Goal: Obtain resource: Download file/media

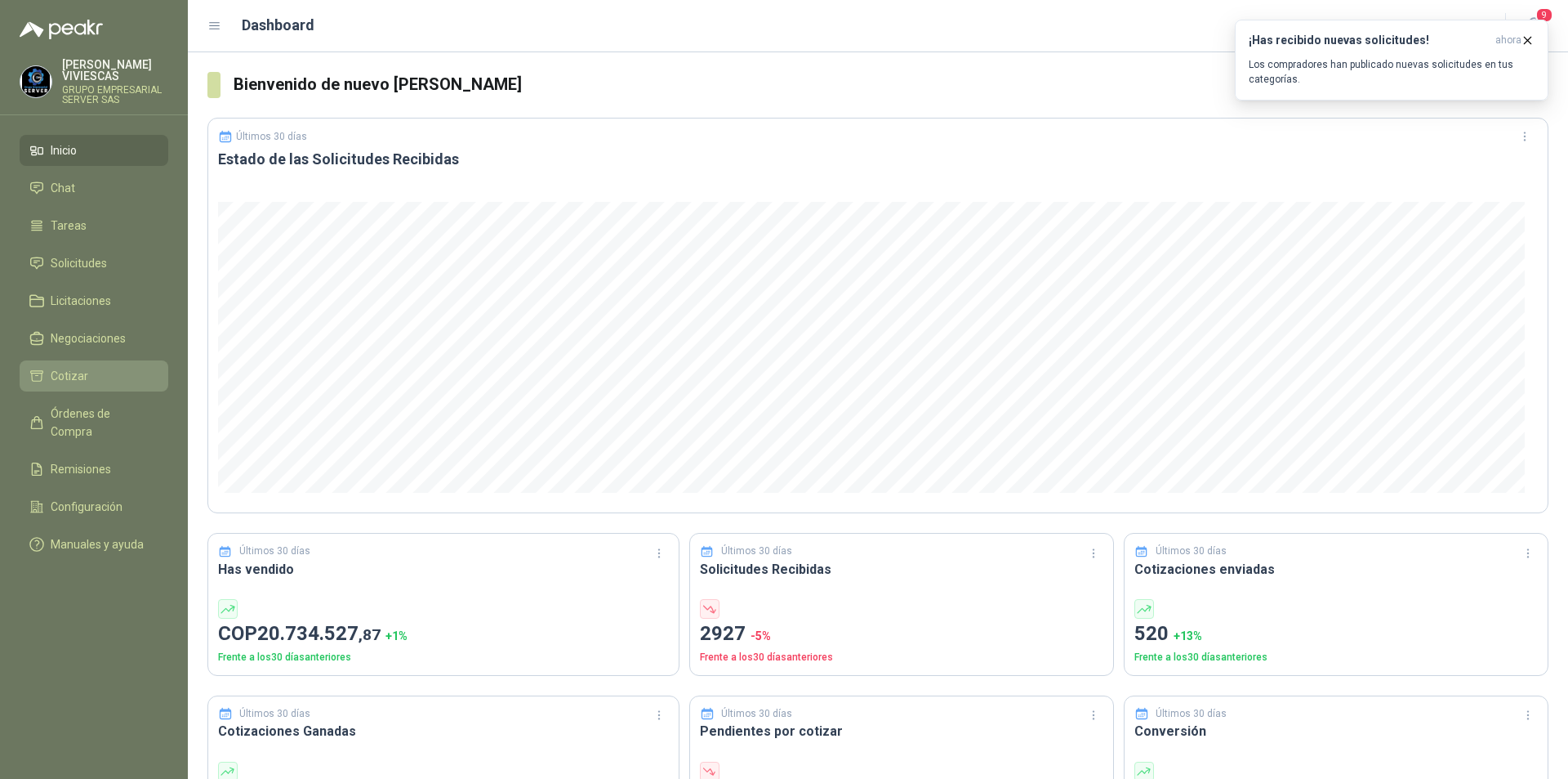
click at [44, 386] on link "Cotizar" at bounding box center [94, 376] width 149 height 31
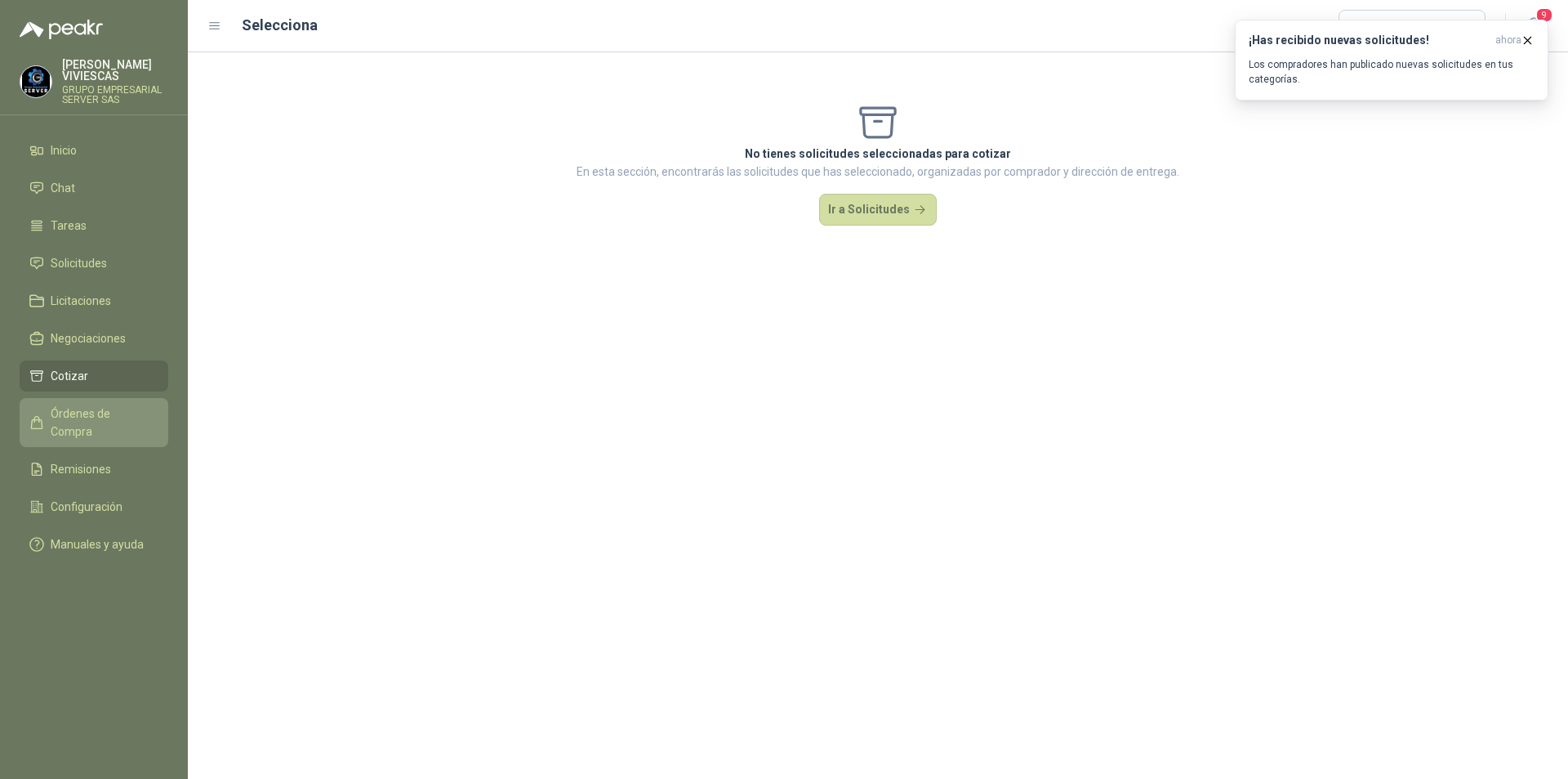
click at [61, 411] on span "Órdenes de Compra" at bounding box center [102, 422] width 102 height 36
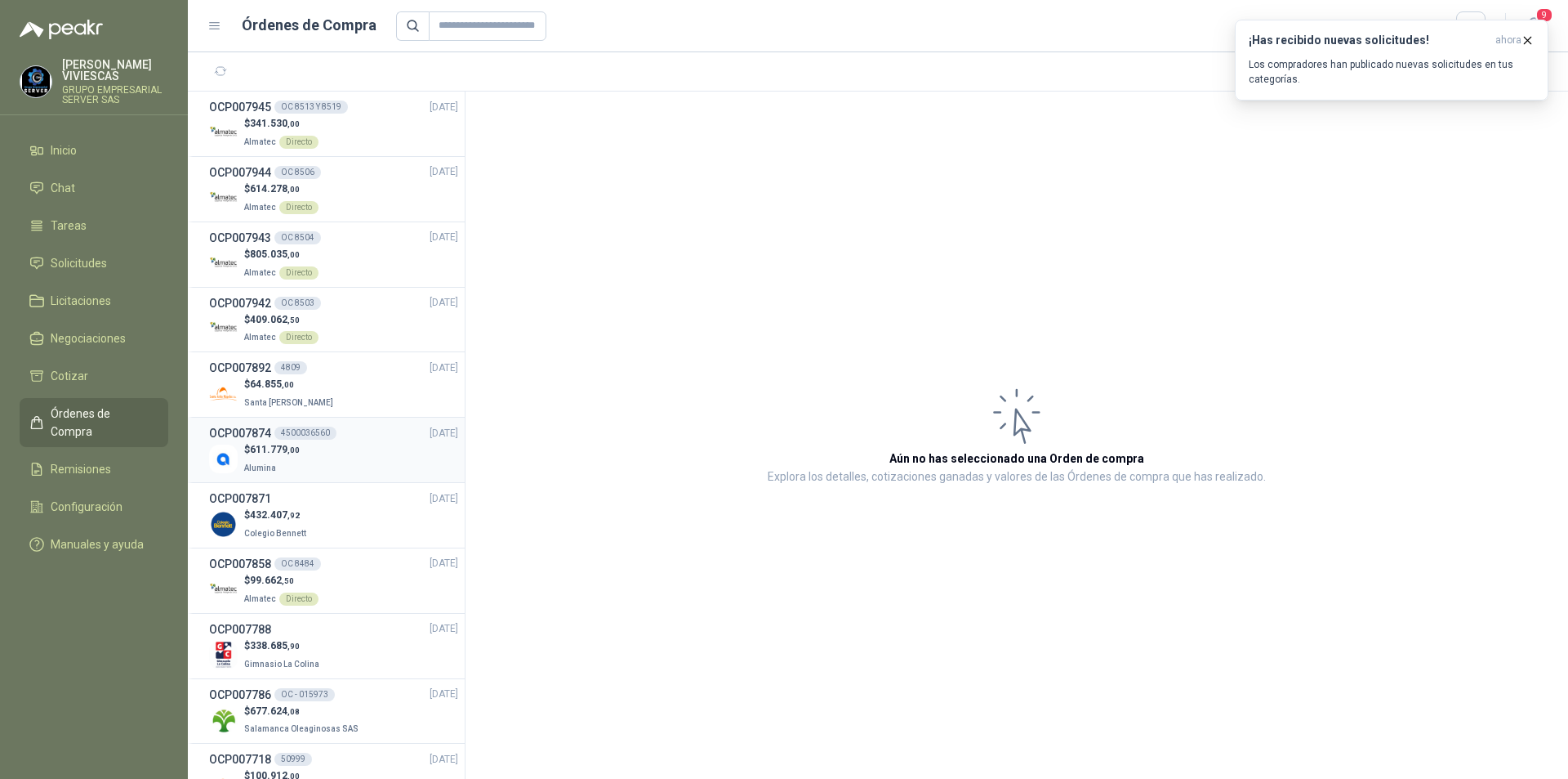
scroll to position [82, 0]
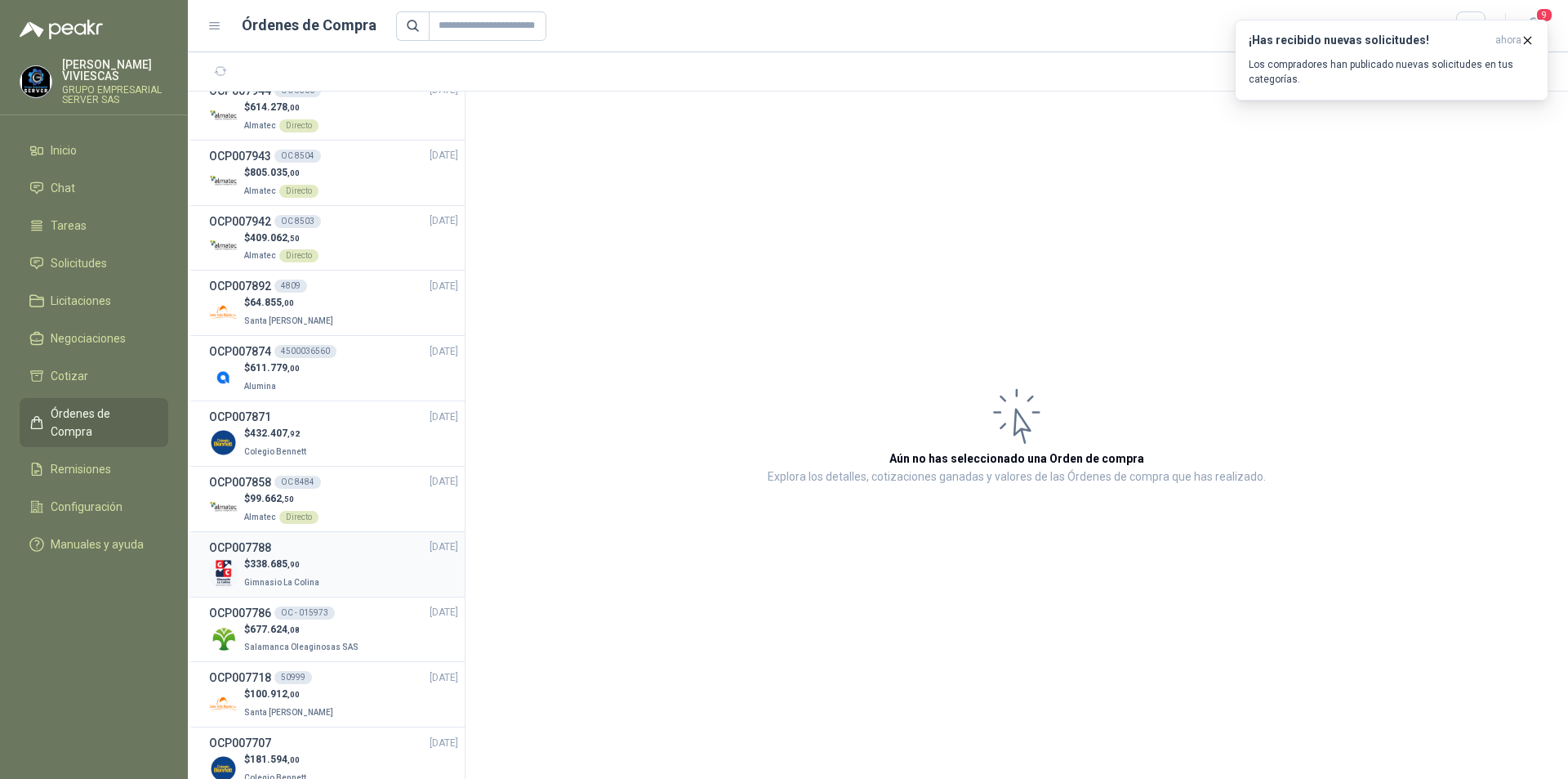
click at [355, 565] on div "$ 338.685 ,90 Gimnasio La Colina" at bounding box center [334, 573] width 250 height 34
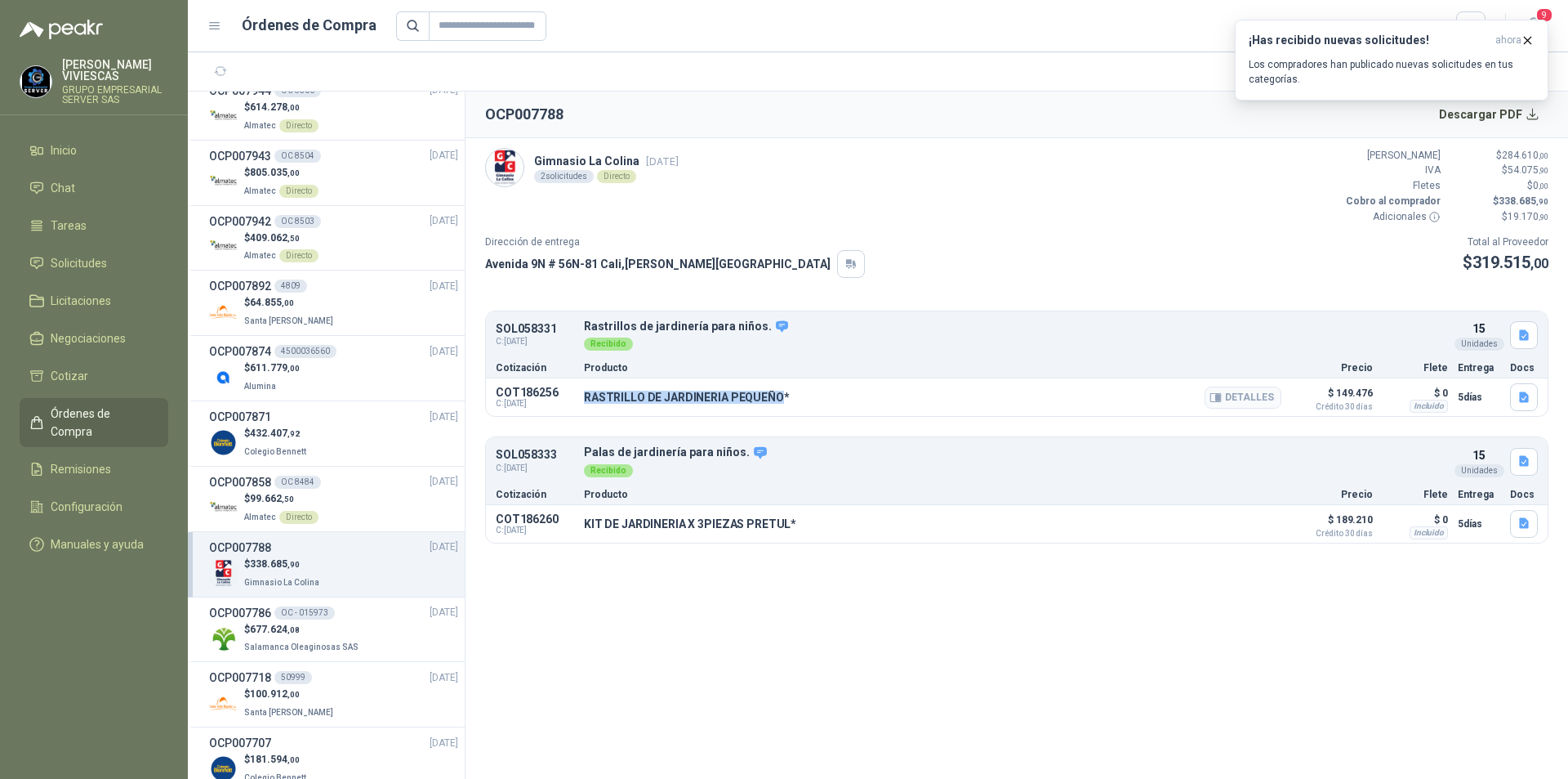
drag, startPoint x: 585, startPoint y: 398, endPoint x: 779, endPoint y: 393, distance: 194.1
click at [779, 393] on p "RASTRILLO DE JARDINERIA PEQUEÑO*" at bounding box center [687, 396] width 206 height 13
copy p "RASTRILLO DE JARDINERIA PEQUEÑO"
click at [1264, 395] on button "Detalles" at bounding box center [1243, 397] width 77 height 22
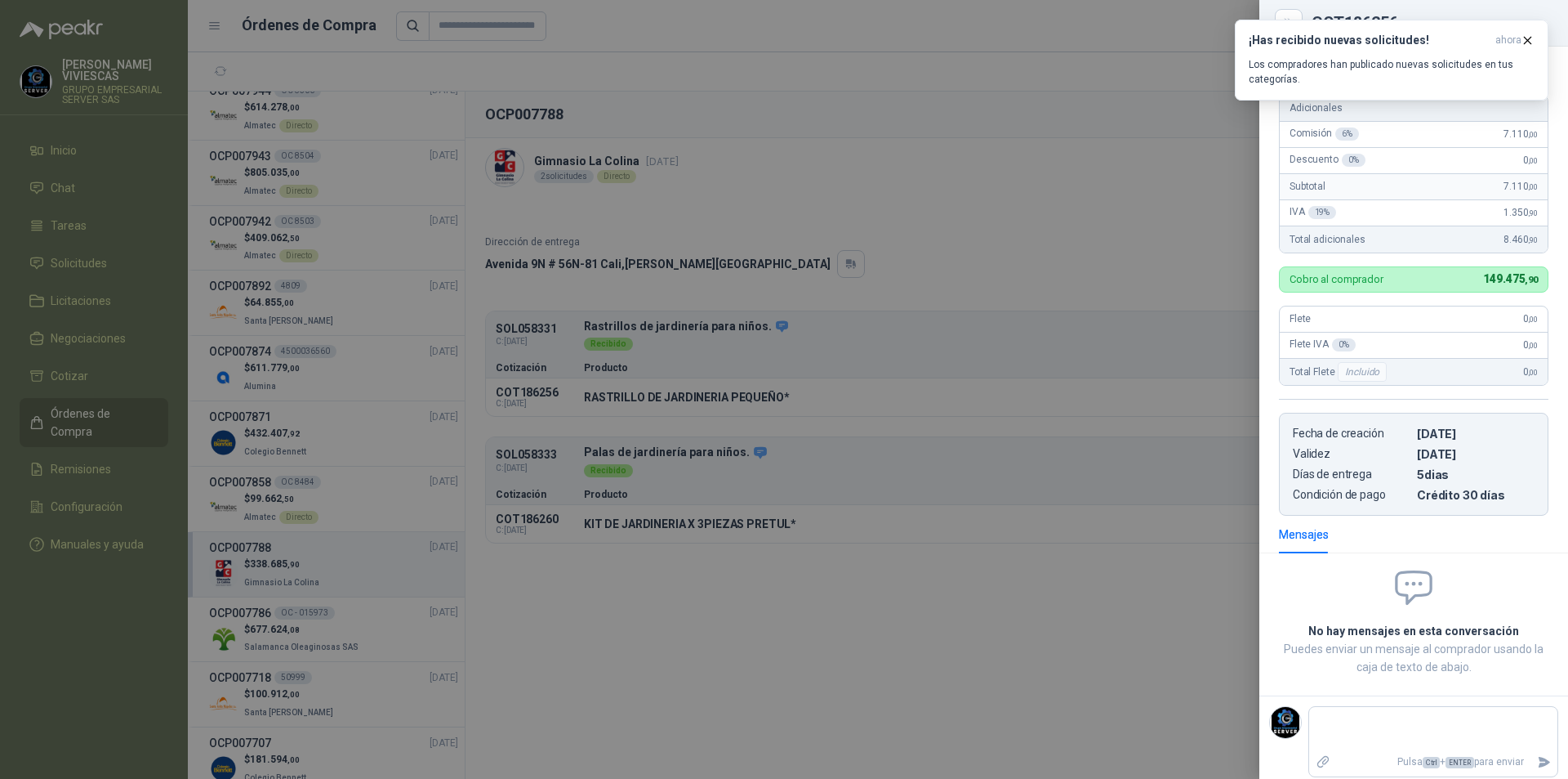
scroll to position [171, 0]
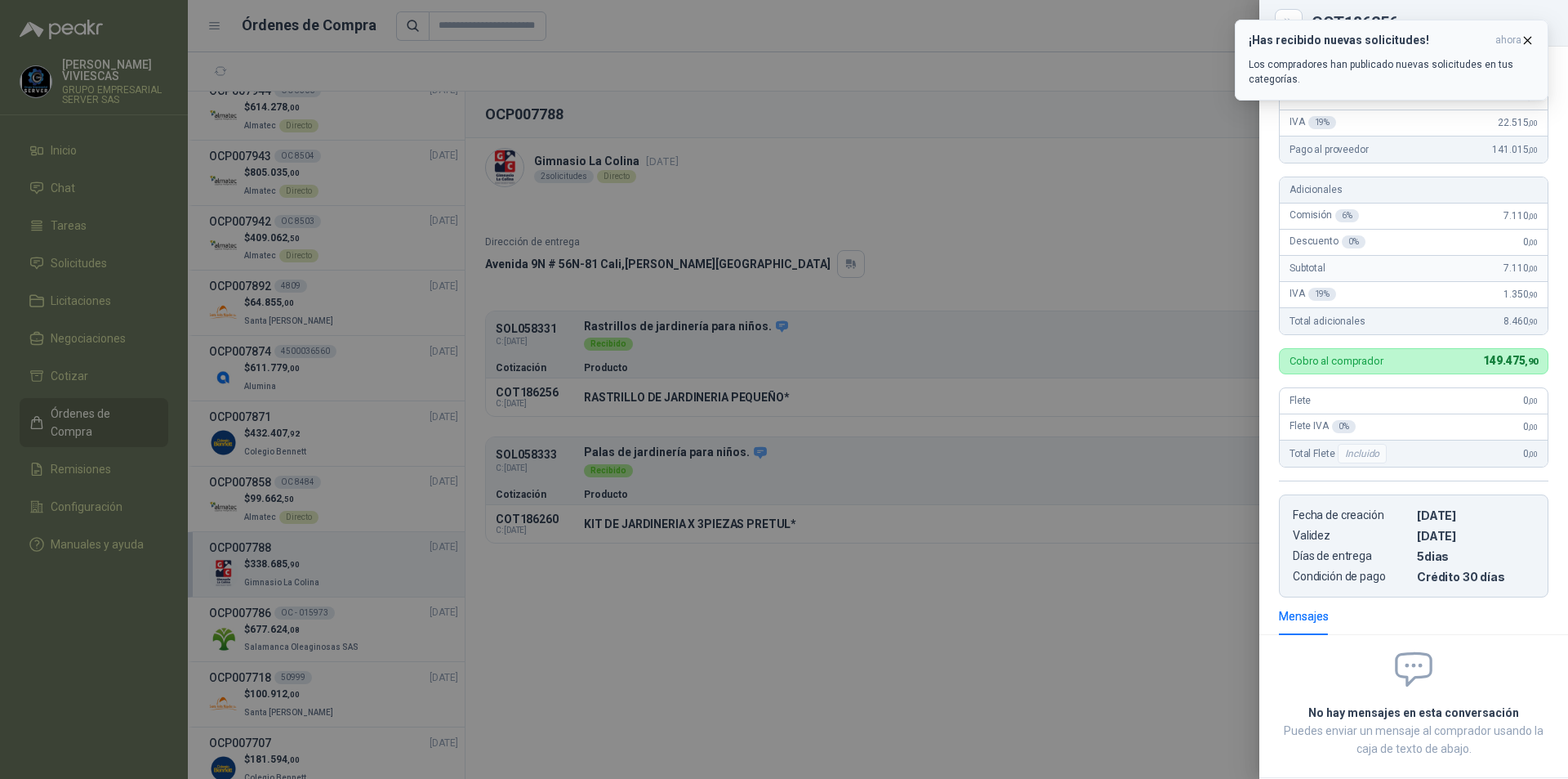
click at [1532, 39] on icon "button" at bounding box center [1528, 41] width 14 height 14
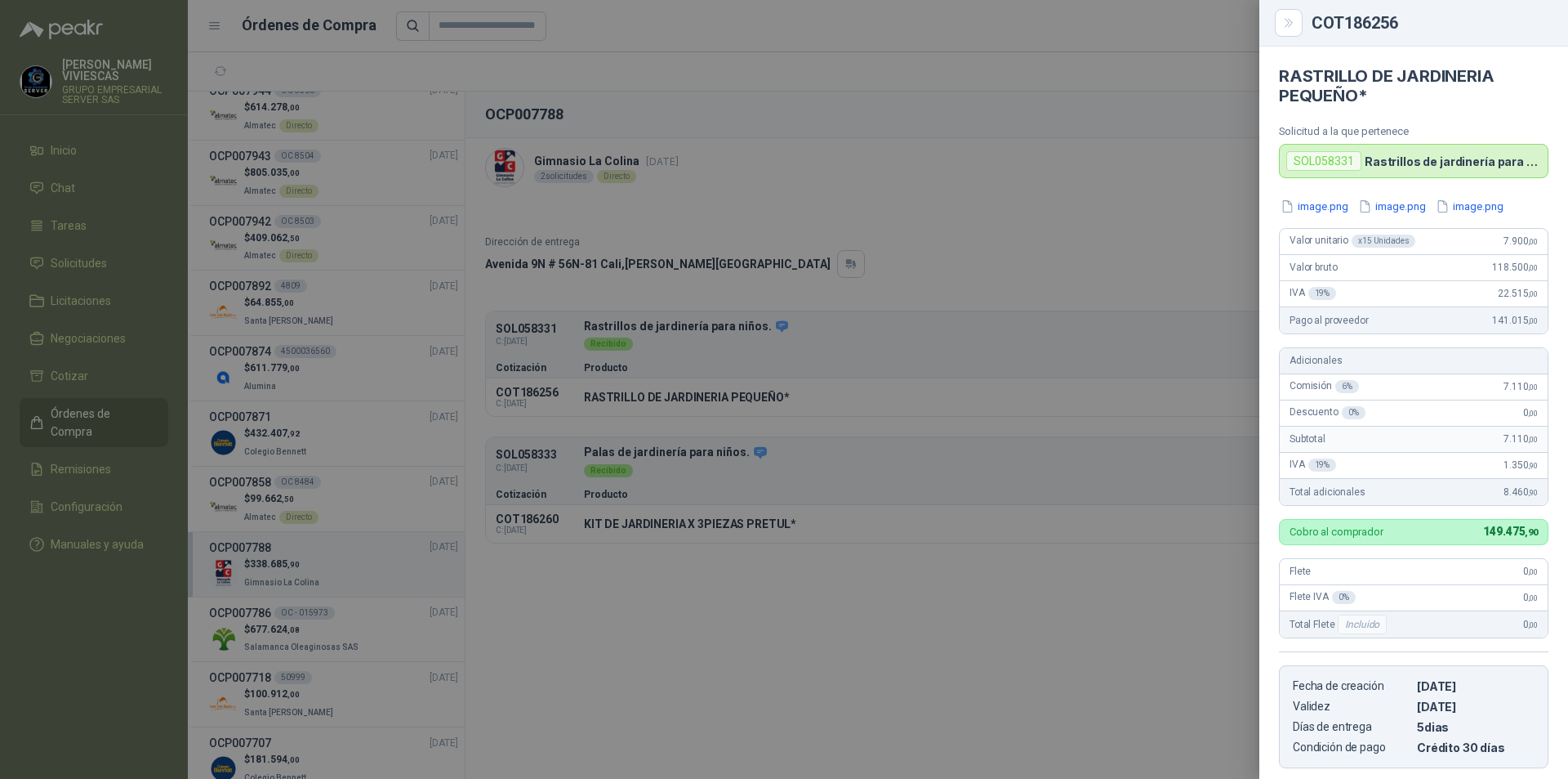
click at [1059, 358] on div at bounding box center [784, 390] width 1568 height 779
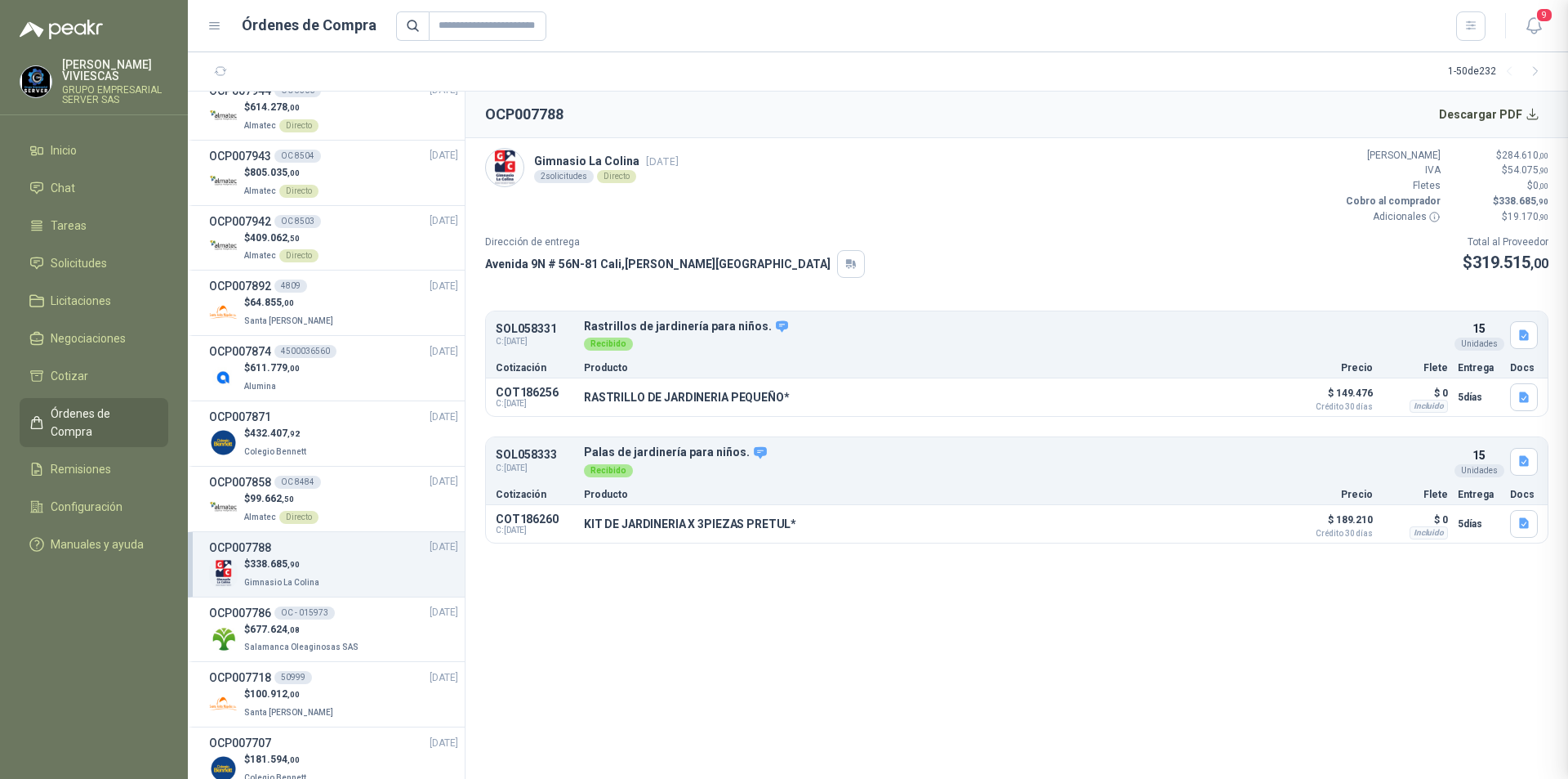
scroll to position [261, 0]
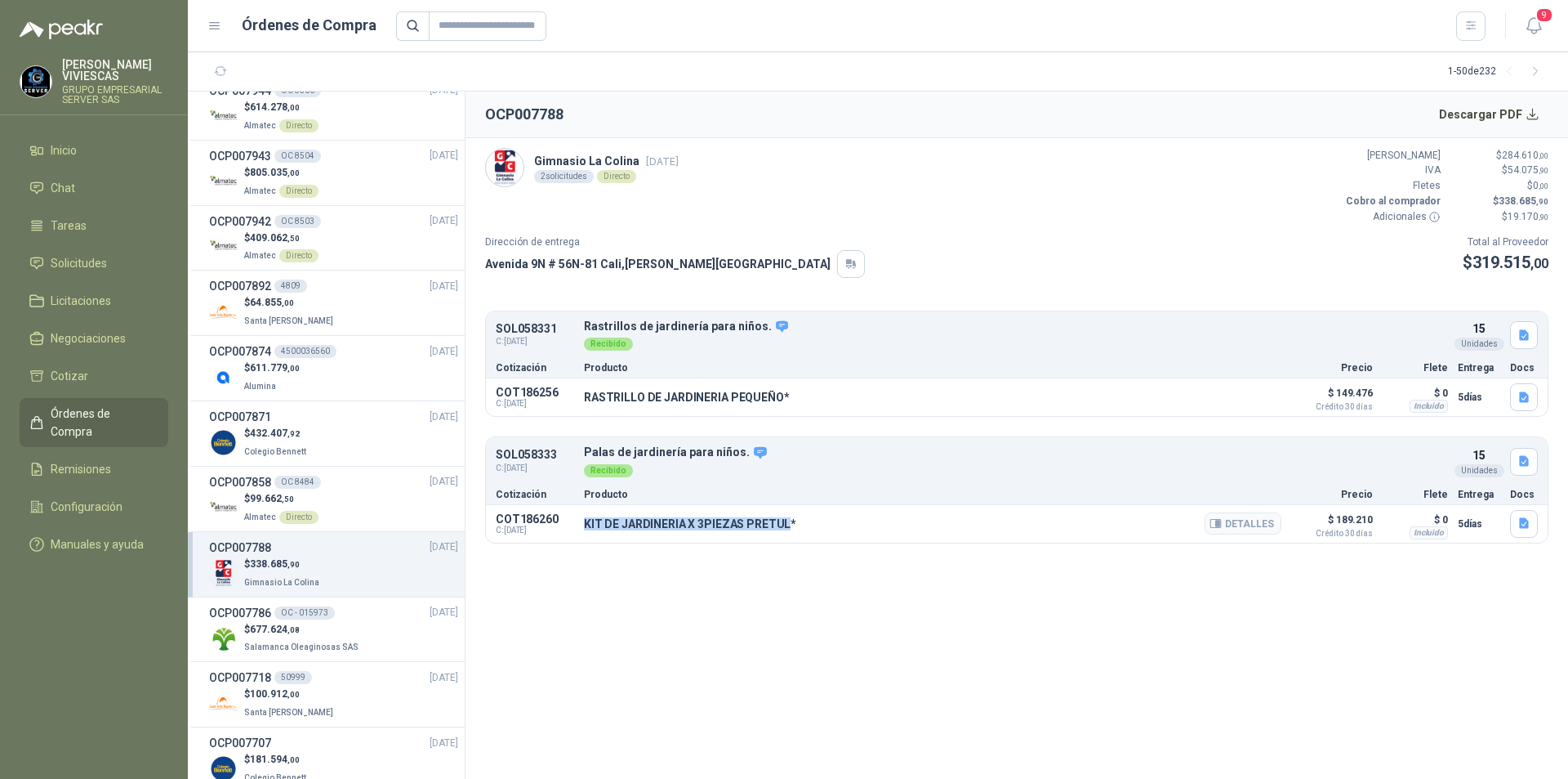
drag, startPoint x: 584, startPoint y: 525, endPoint x: 784, endPoint y: 523, distance: 200.0
click at [784, 523] on p "KIT DE JARDINERIA X 3PIEZAS PRETUL*" at bounding box center [690, 523] width 213 height 13
copy p "KIT DE JARDINERIA X 3PIEZAS PRETUL"
click at [1266, 526] on button "Detalles" at bounding box center [1243, 523] width 77 height 22
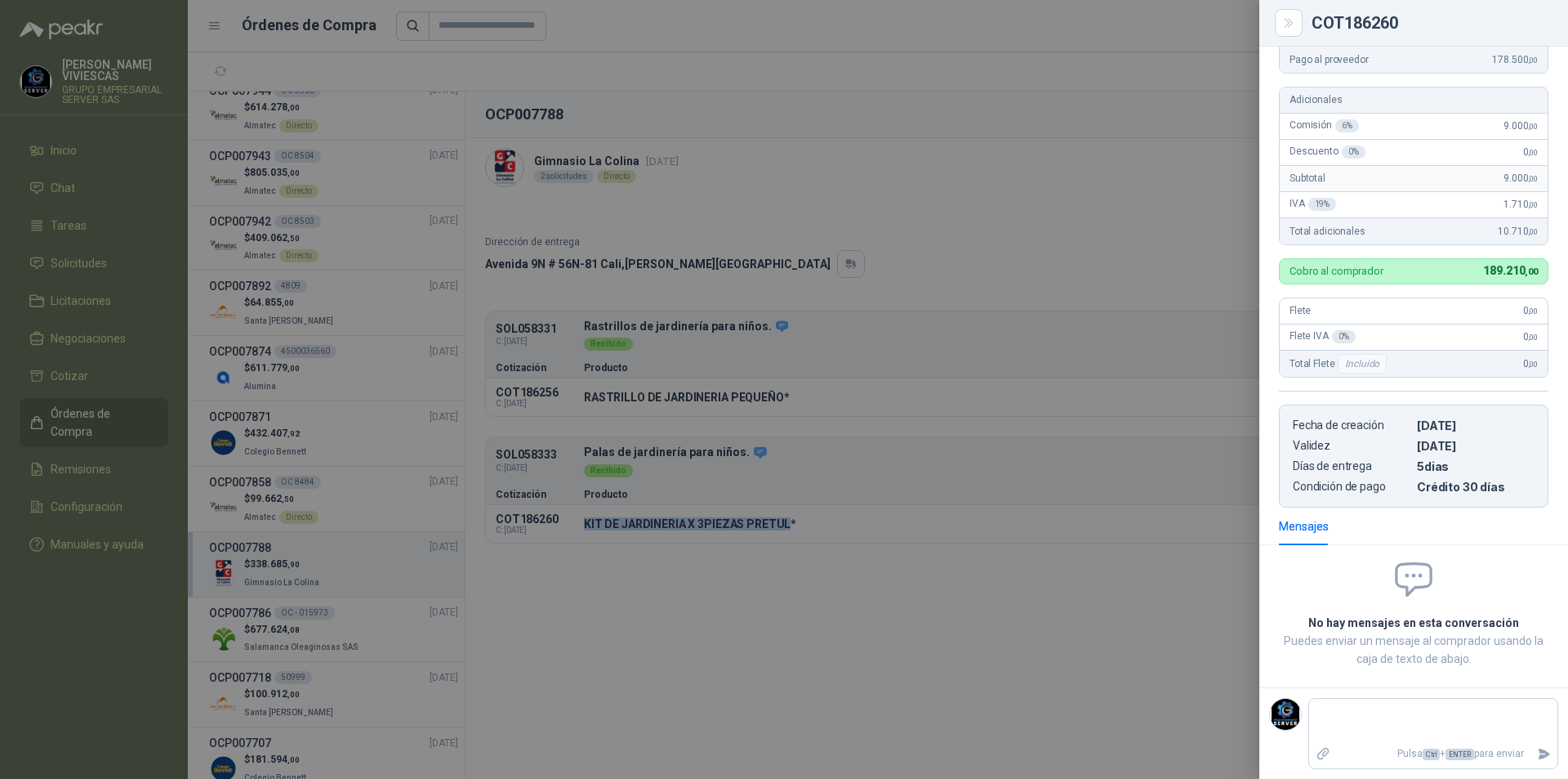
scroll to position [0, 0]
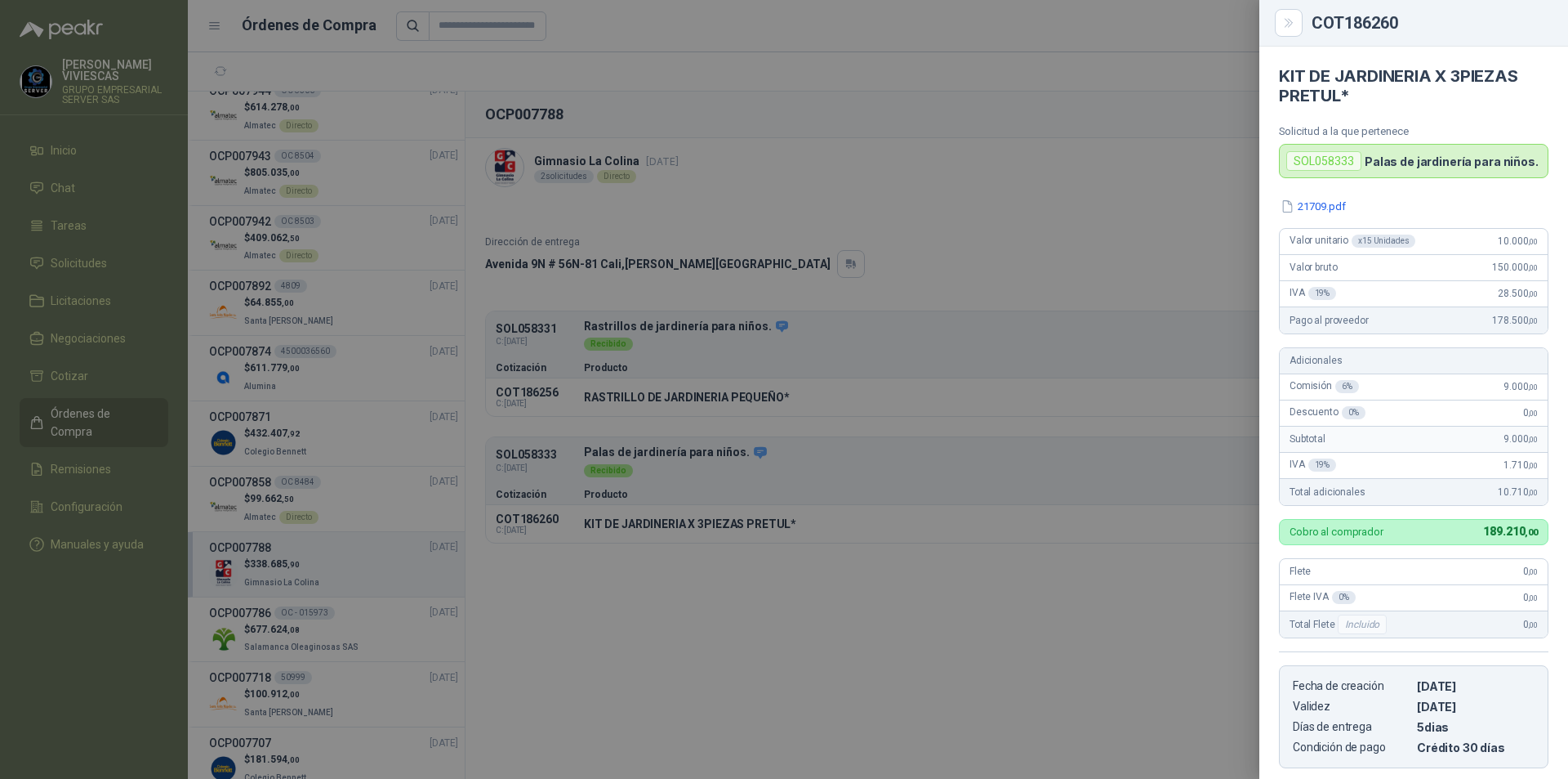
click at [1160, 375] on div at bounding box center [784, 390] width 1568 height 779
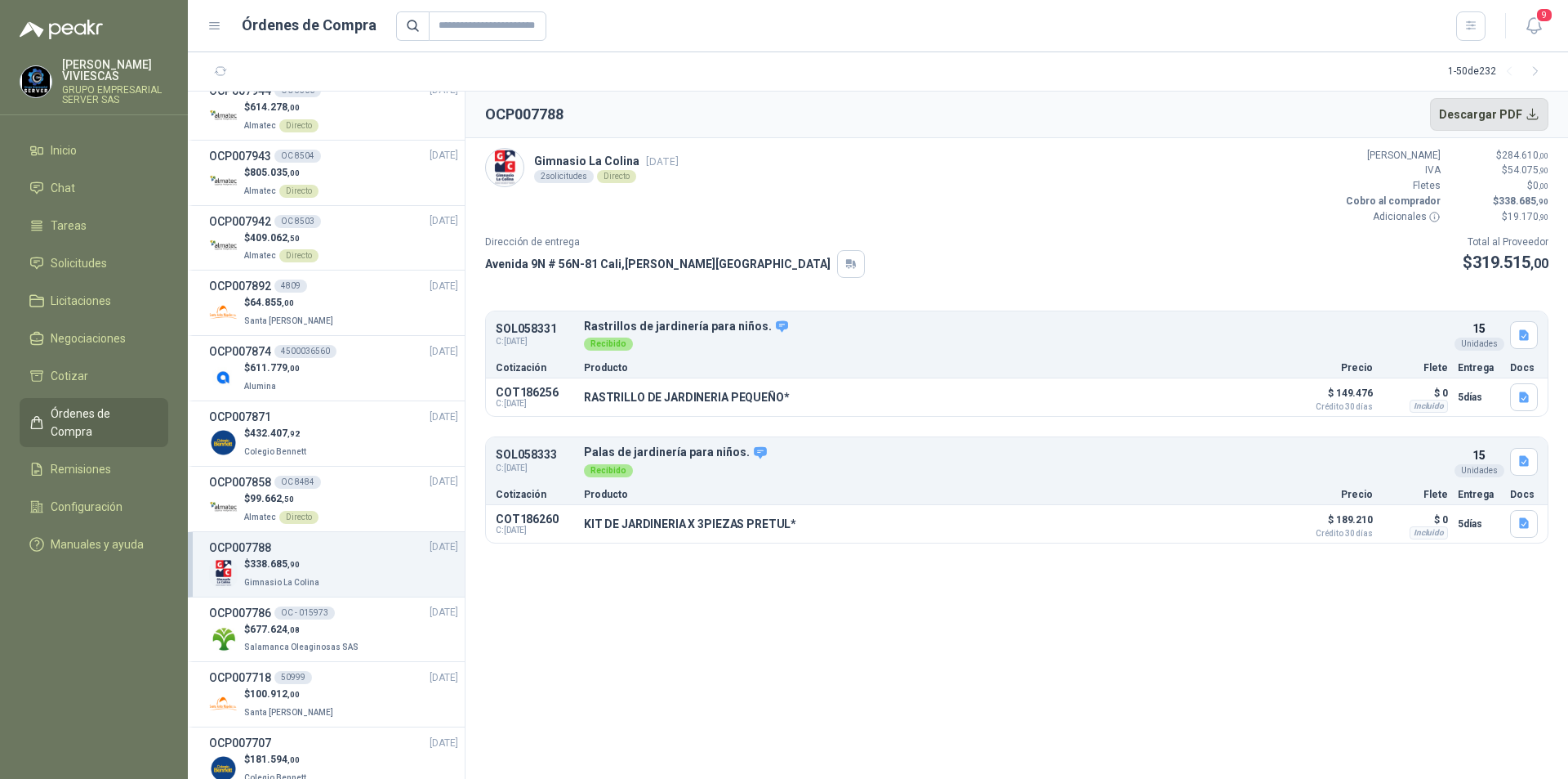
click at [1484, 107] on button "Descargar PDF" at bounding box center [1489, 114] width 119 height 33
click at [345, 637] on p "Salamanca Oleaginosas SAS" at bounding box center [303, 646] width 118 height 18
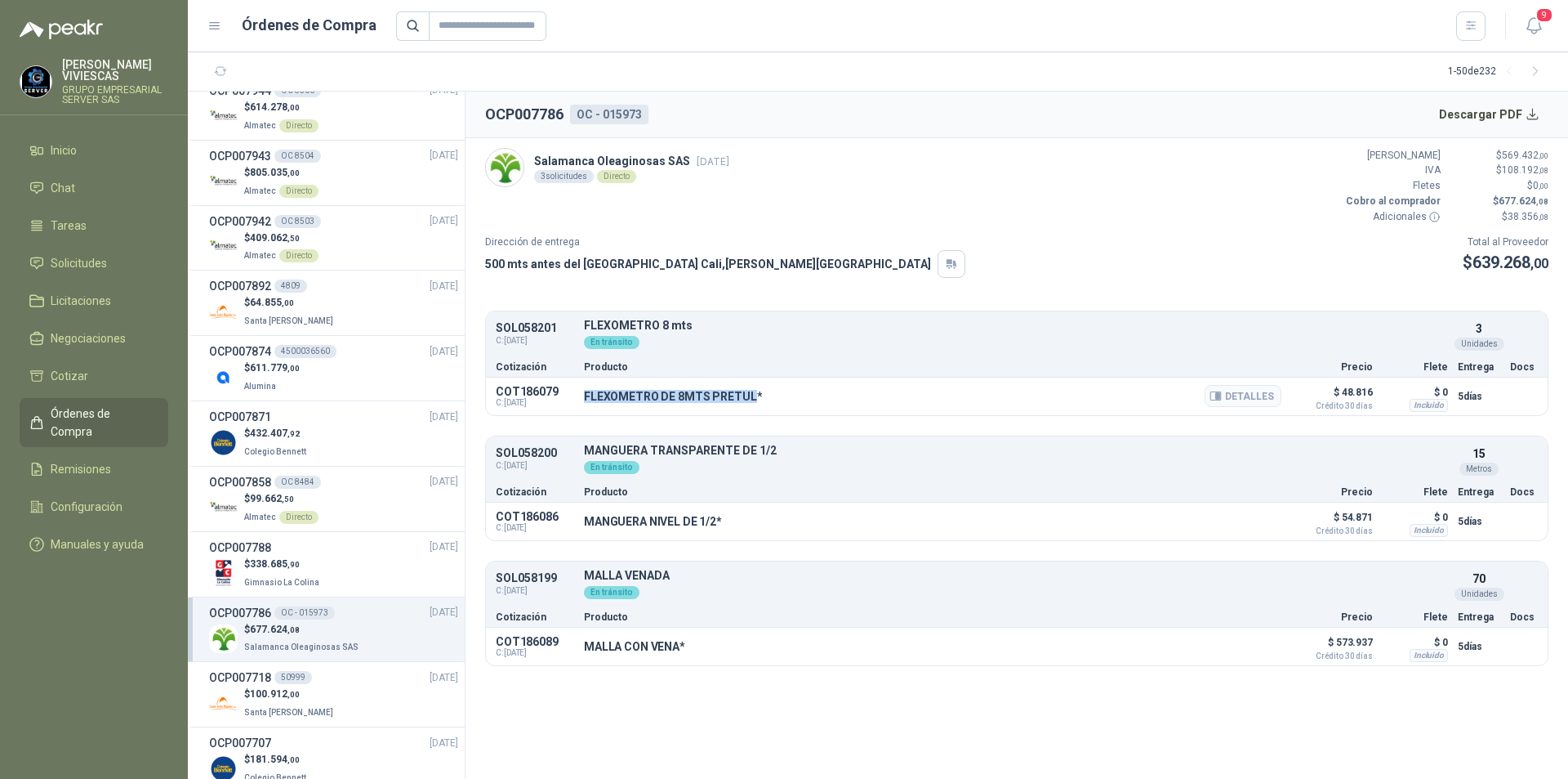
drag, startPoint x: 750, startPoint y: 394, endPoint x: 584, endPoint y: 402, distance: 166.2
click at [584, 402] on p "FLEXOMETRO DE 8MTS PRETUL*" at bounding box center [673, 395] width 178 height 13
copy p "FLEXOMETRO DE 8MTS PRETUL"
click at [1233, 397] on button "Detalles" at bounding box center [1243, 395] width 77 height 22
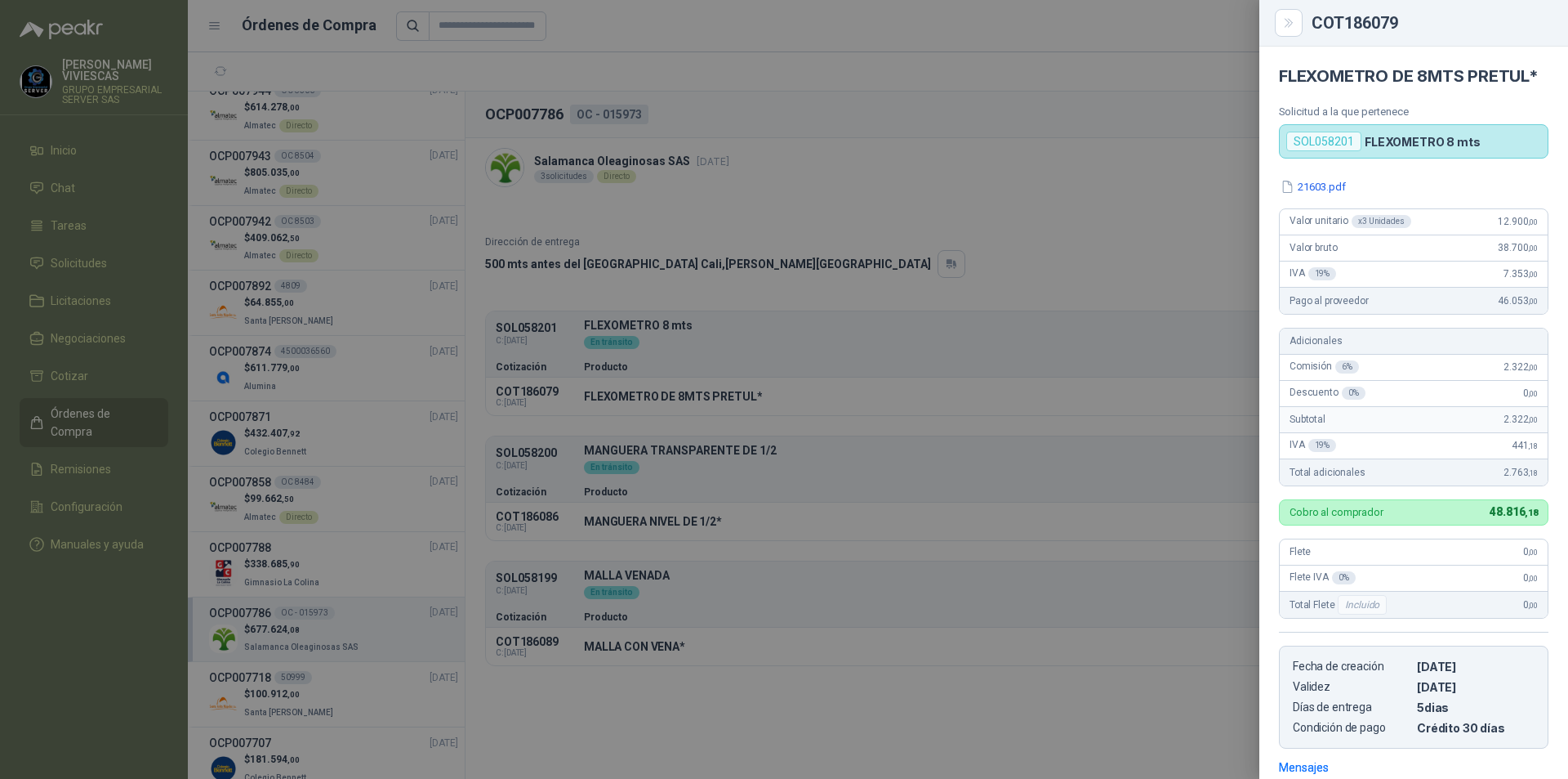
scroll to position [253, 0]
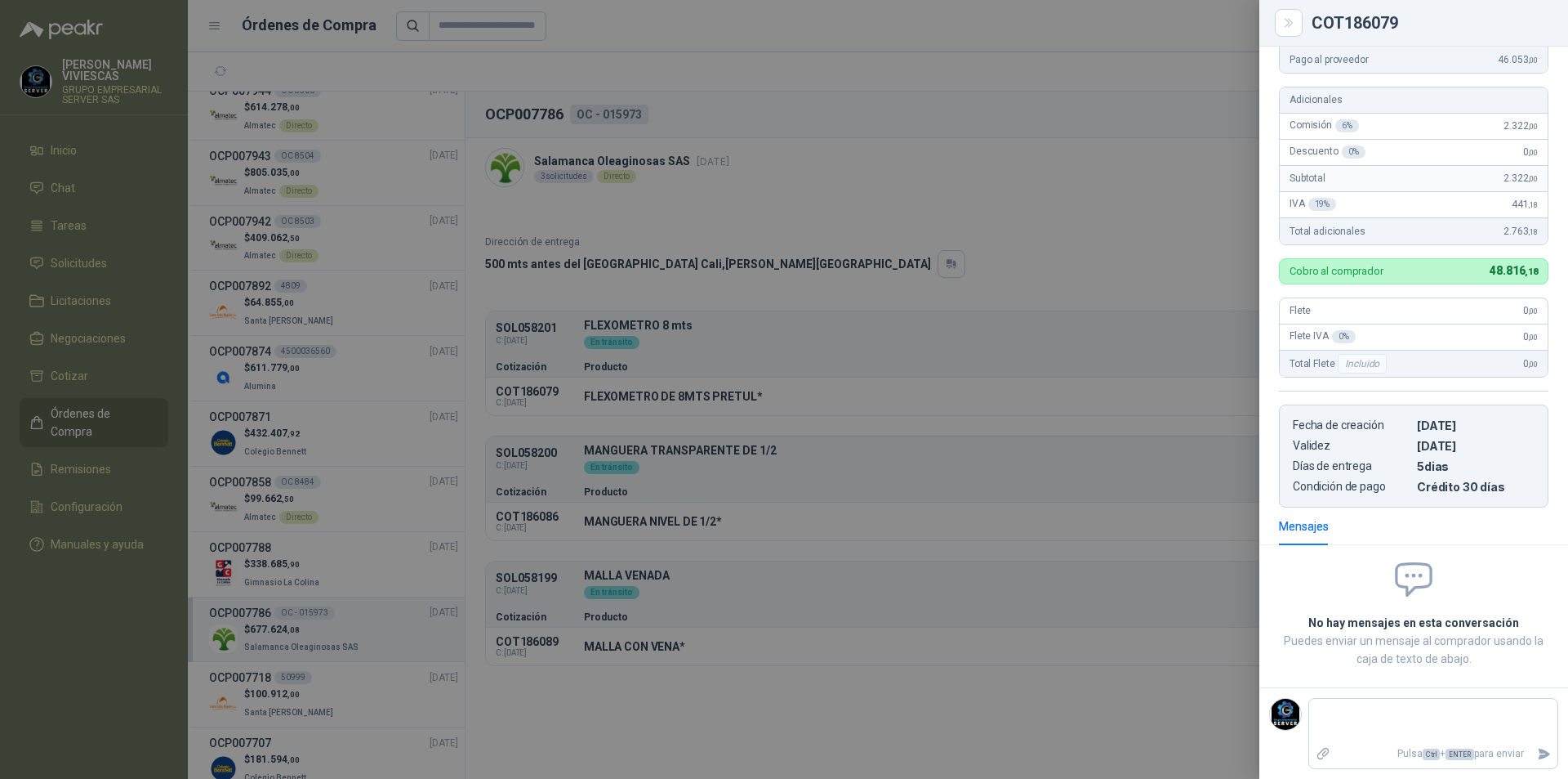
click at [912, 354] on div at bounding box center [784, 390] width 1568 height 779
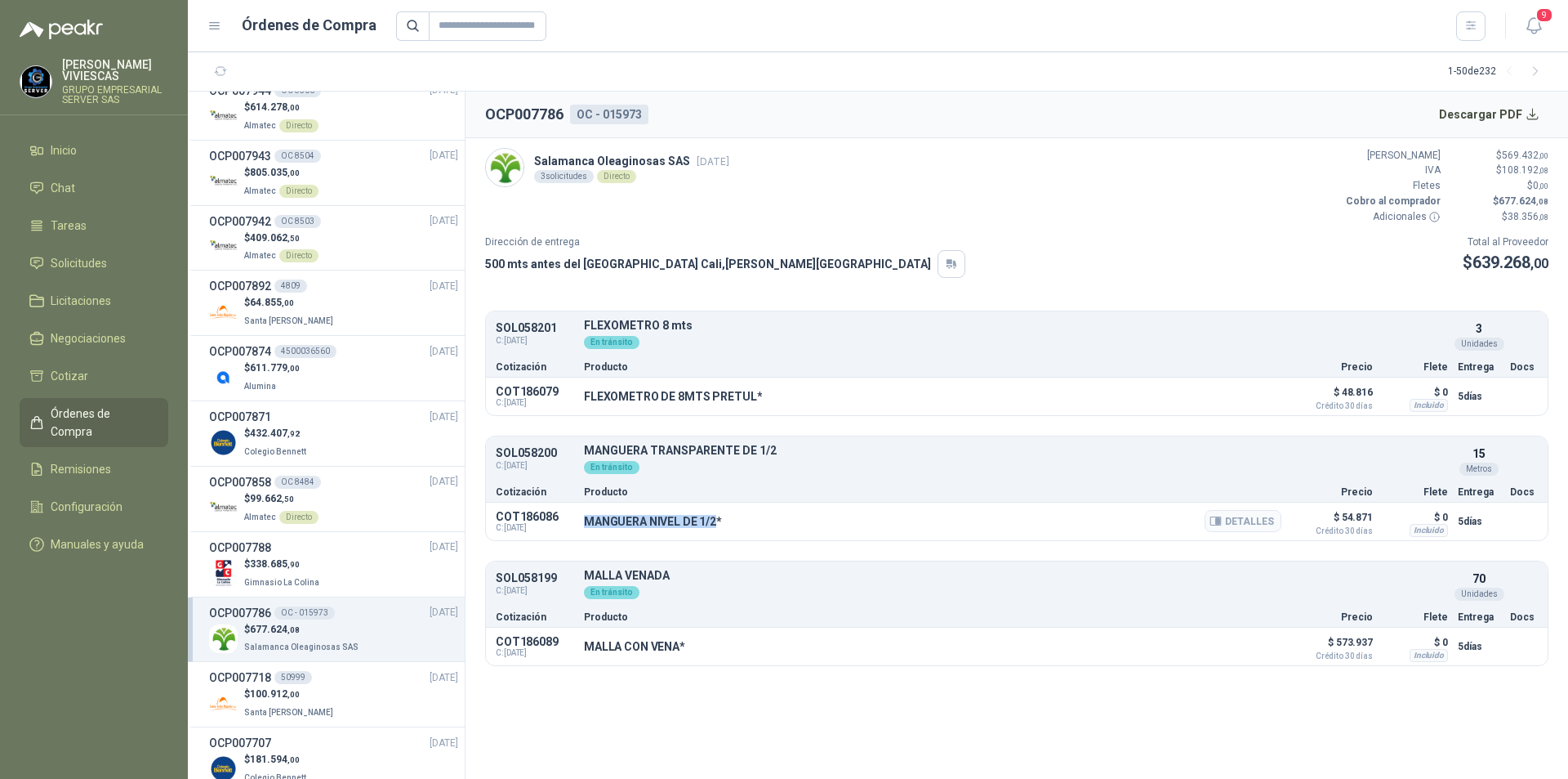
drag, startPoint x: 583, startPoint y: 525, endPoint x: 717, endPoint y: 529, distance: 134.1
click at [717, 529] on div "COT186086 C: [DATE] MANGUERA NIVEL DE 1/2* Detalles $ 54.871 Crédito 30 días $ …" at bounding box center [1017, 521] width 1062 height 38
copy p "MANGUERA NIVEL DE 1/2"
click at [1241, 528] on button "Detalles" at bounding box center [1243, 521] width 77 height 22
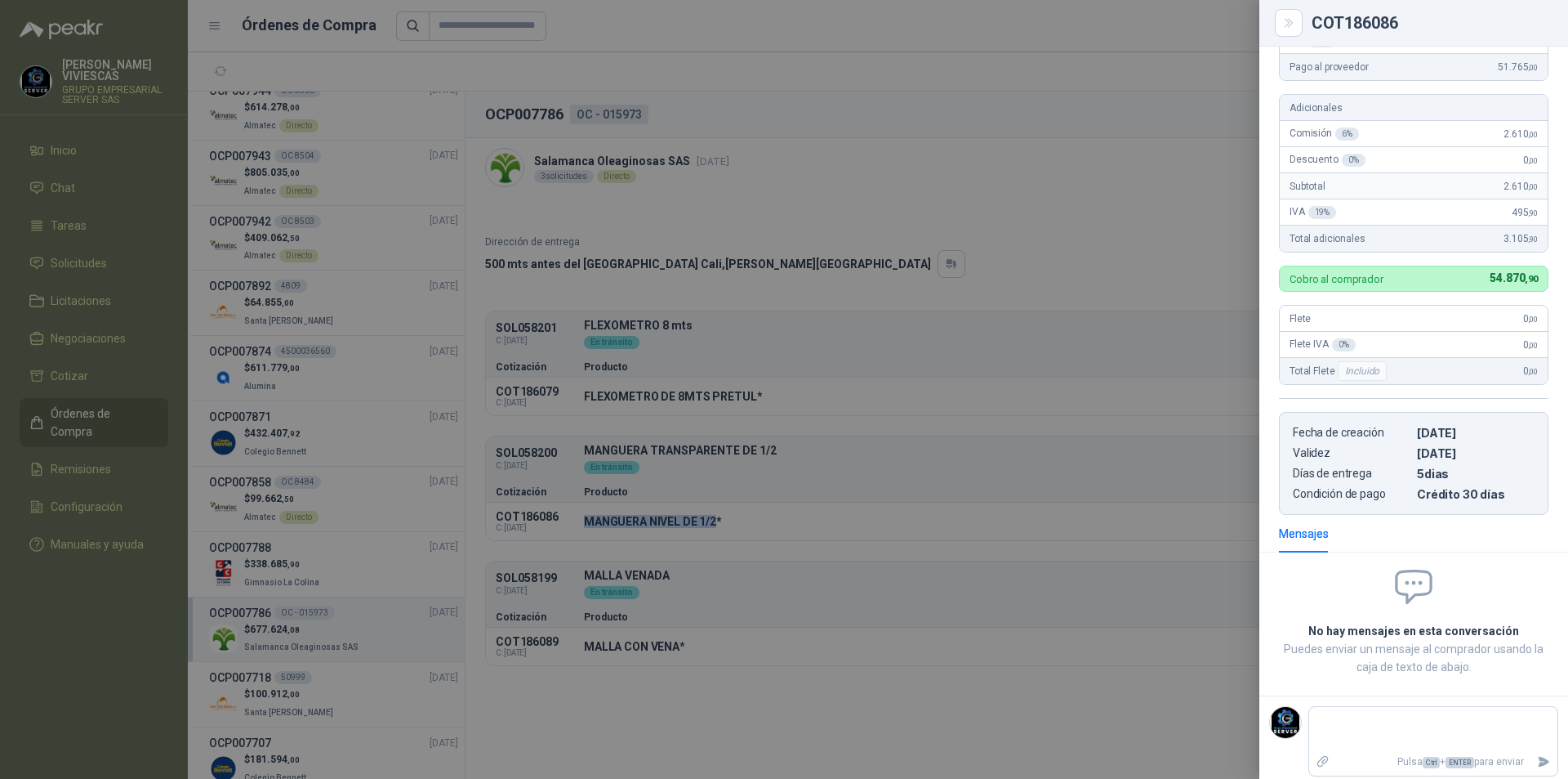
scroll to position [0, 0]
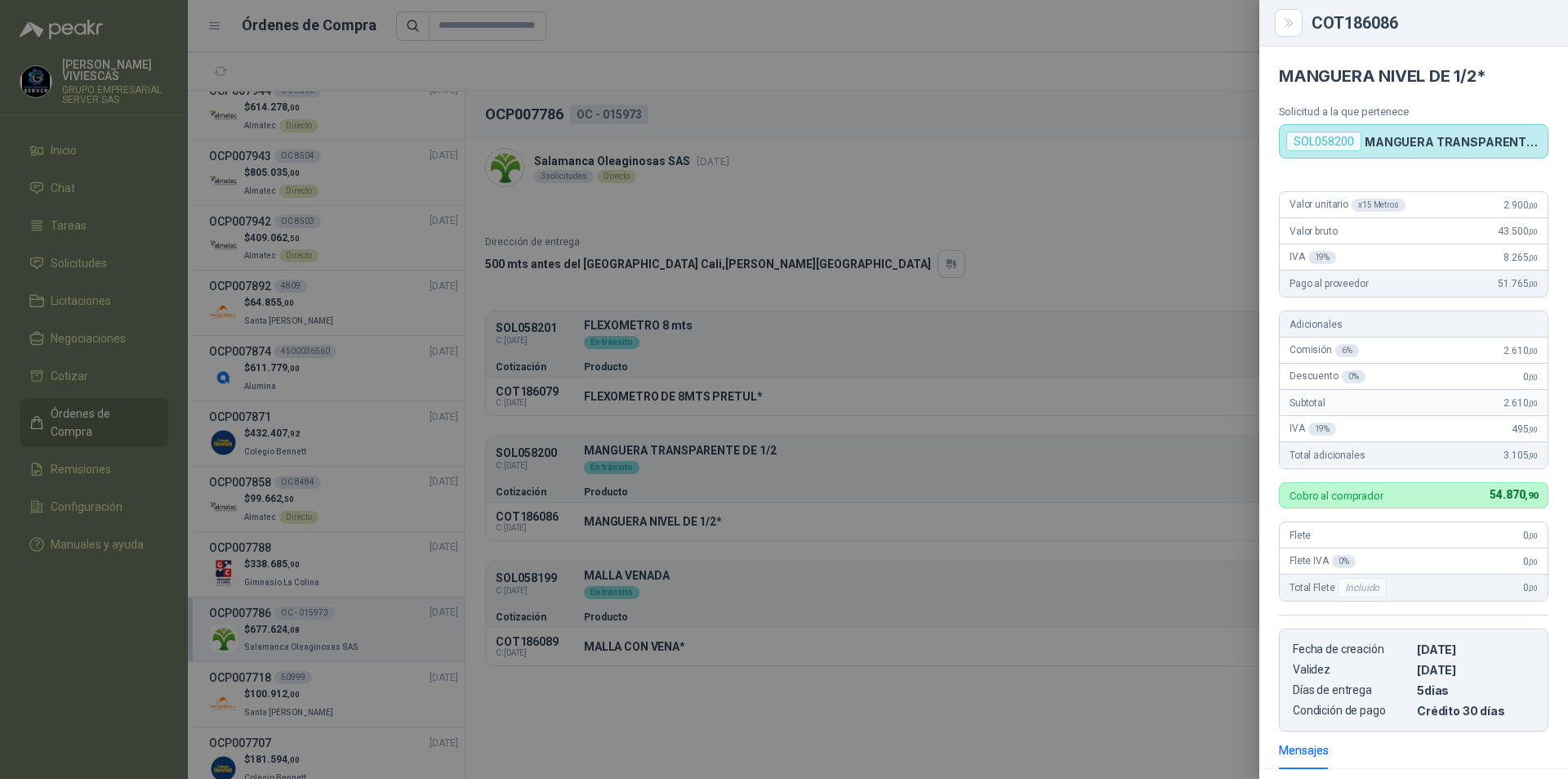
click at [636, 591] on div at bounding box center [784, 390] width 1568 height 779
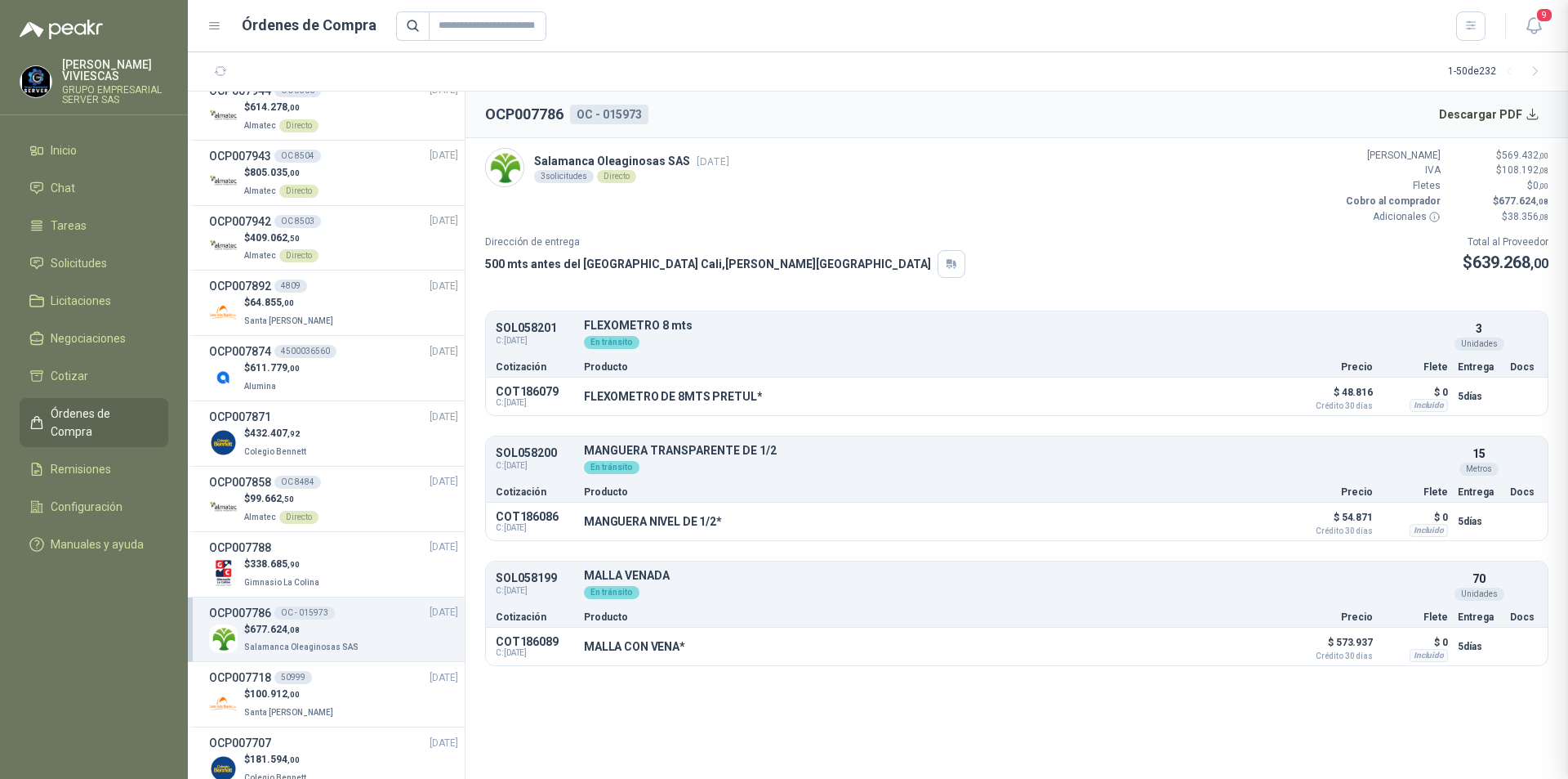
scroll to position [224, 0]
drag, startPoint x: 583, startPoint y: 646, endPoint x: 681, endPoint y: 653, distance: 98.2
click at [681, 653] on div "COT186089 C: [DATE] MALLA CON VENA* Detalles $ 573.937 Crédito 30 días $ 0 Incl…" at bounding box center [1017, 647] width 1062 height 38
copy p "MALLA CON VENA"
click at [1256, 646] on button "Detalles" at bounding box center [1243, 646] width 77 height 22
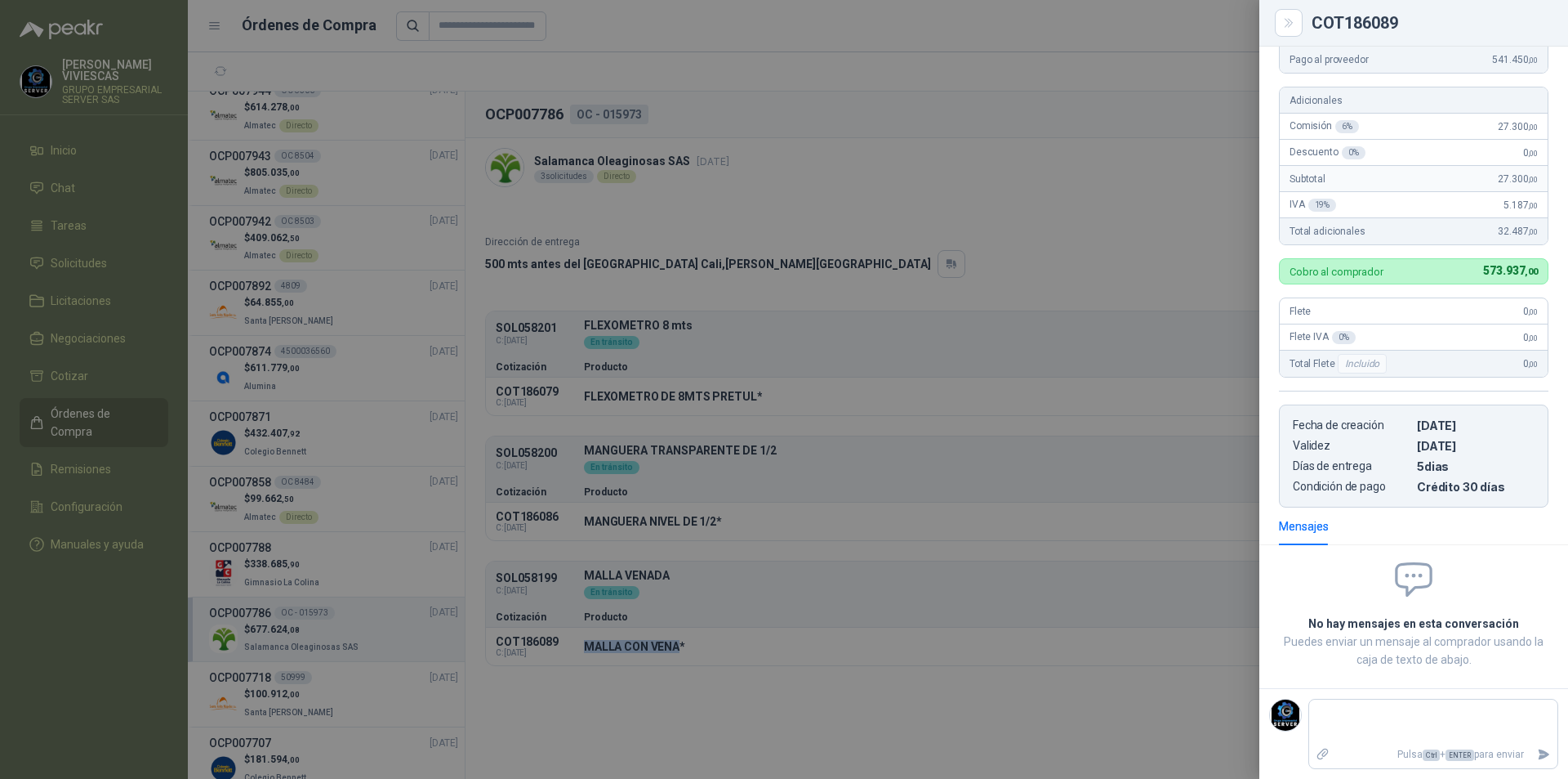
scroll to position [0, 0]
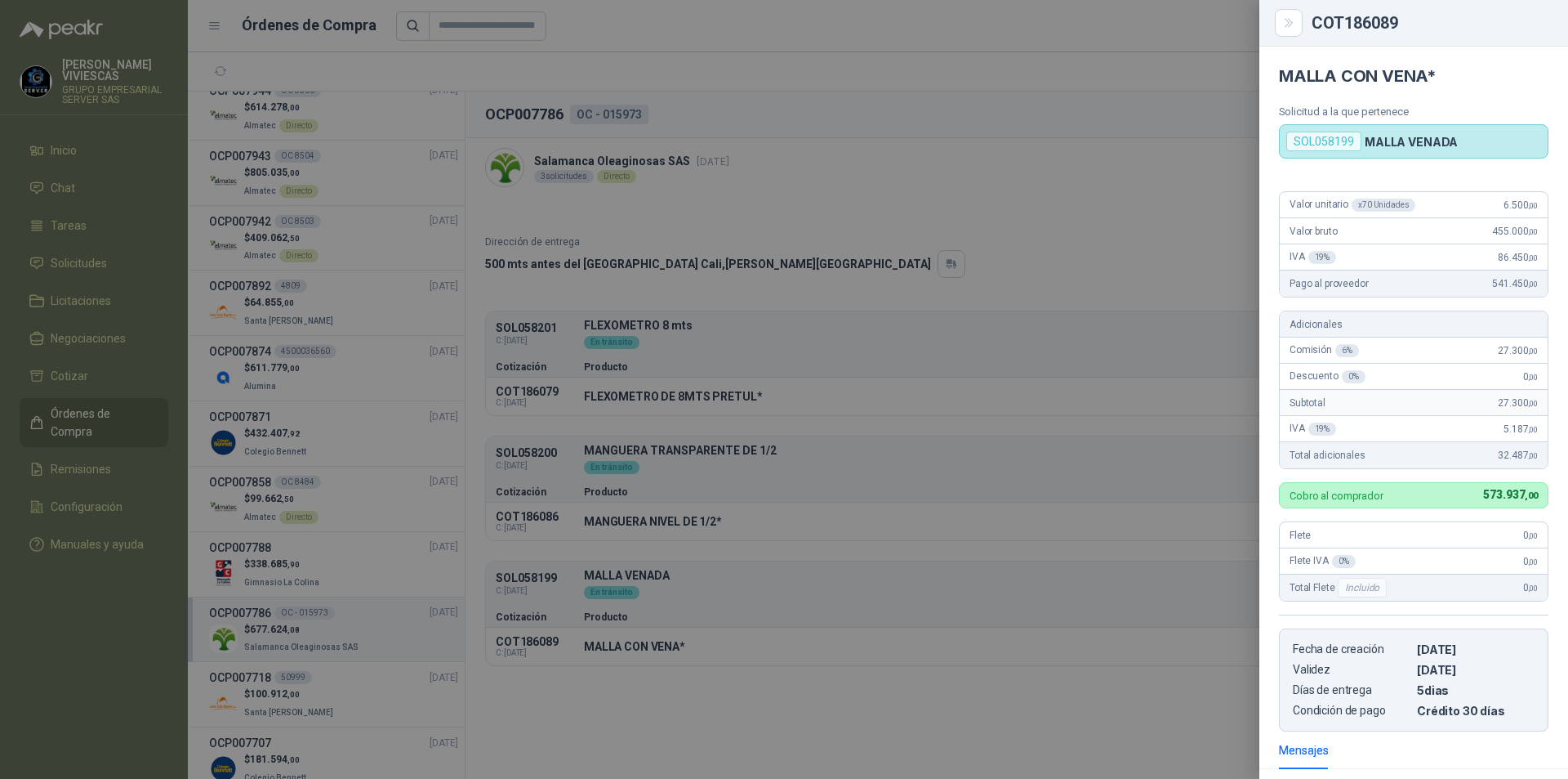
click at [1191, 205] on div at bounding box center [784, 390] width 1568 height 779
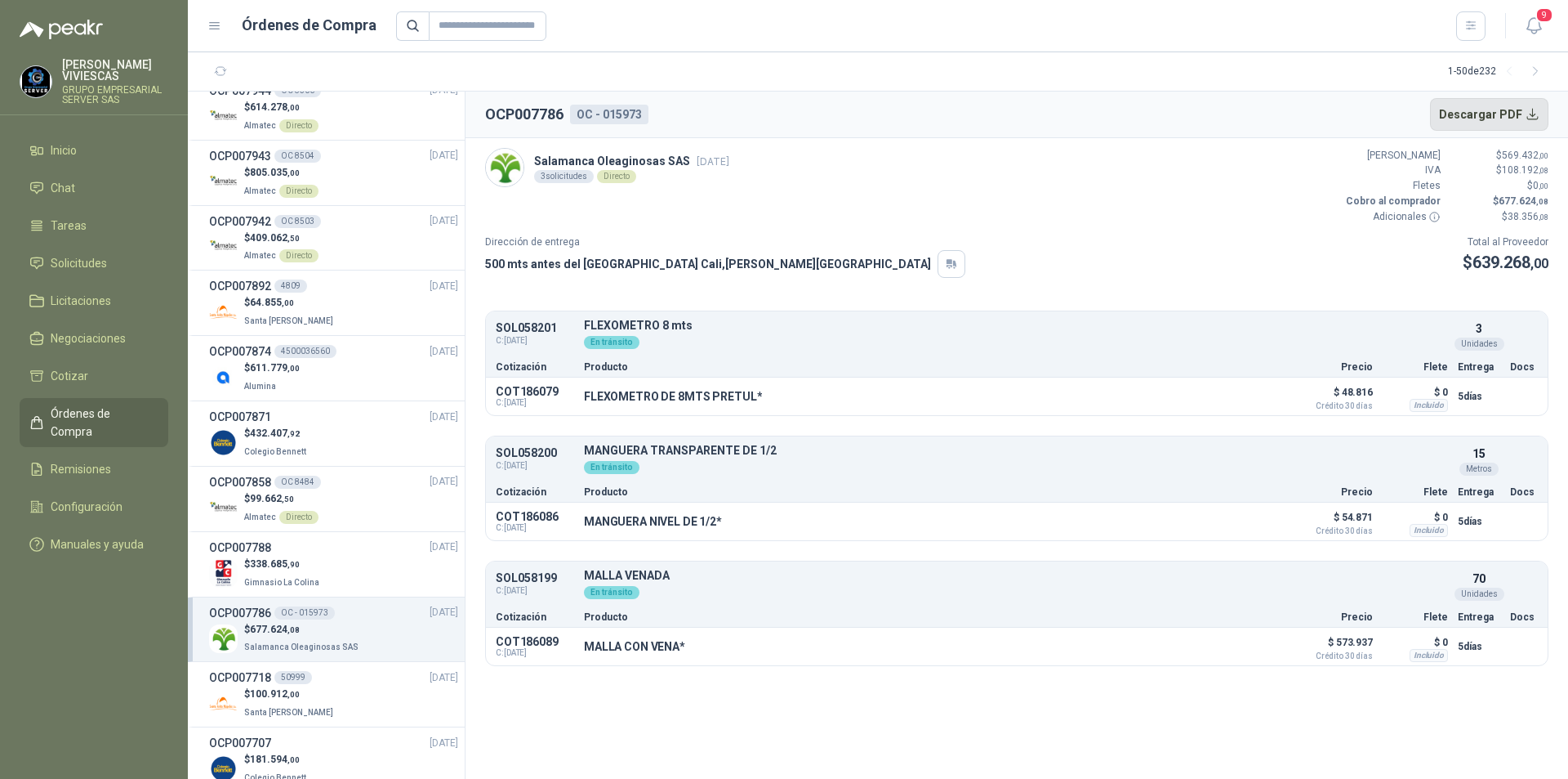
click at [1453, 110] on button "Descargar PDF" at bounding box center [1489, 114] width 119 height 33
